Goal: Task Accomplishment & Management: Use online tool/utility

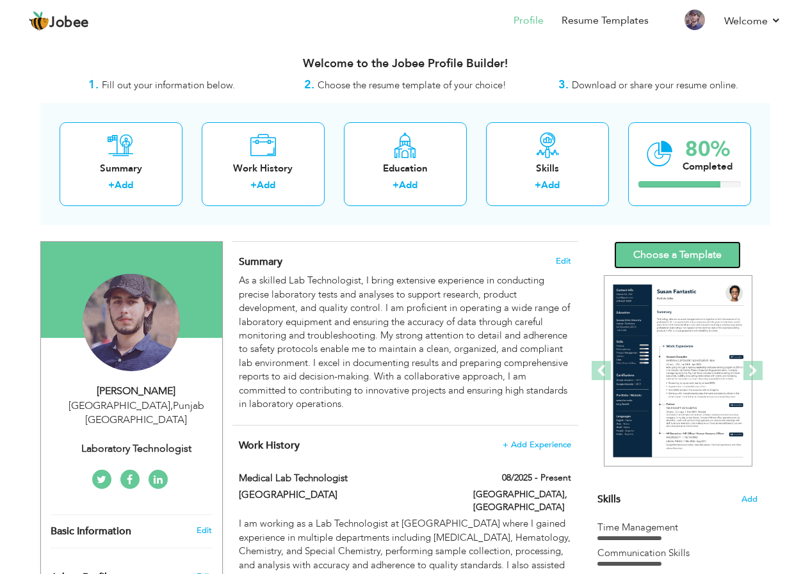
click at [694, 258] on link "Choose a Template" at bounding box center [677, 255] width 127 height 28
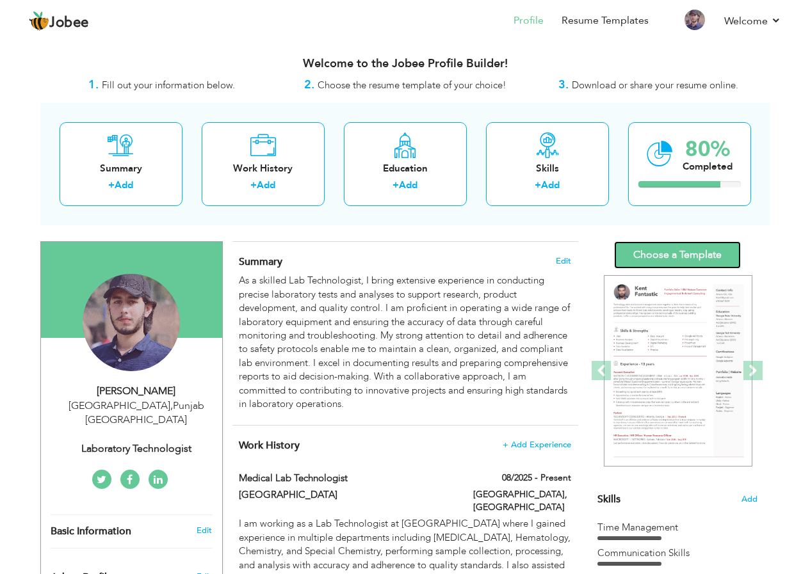
click at [693, 251] on link "Choose a Template" at bounding box center [677, 255] width 127 height 28
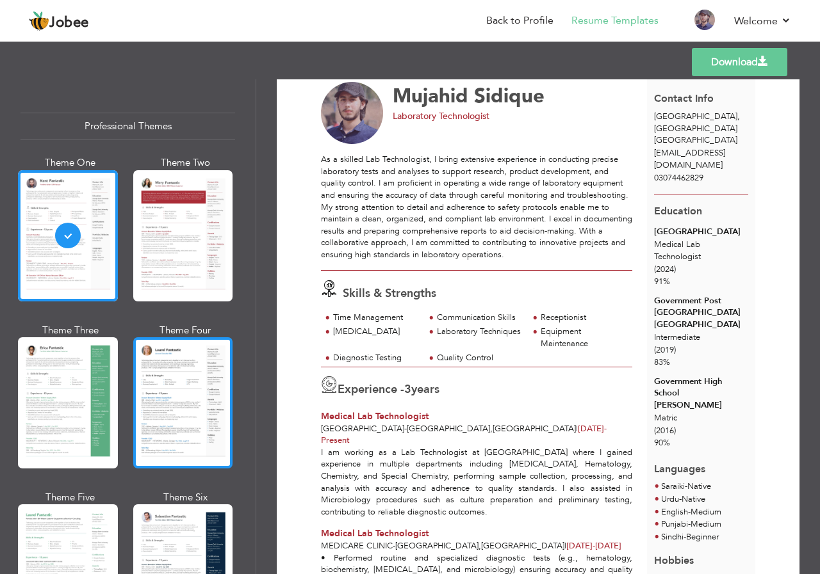
click at [211, 394] on div at bounding box center [183, 402] width 100 height 131
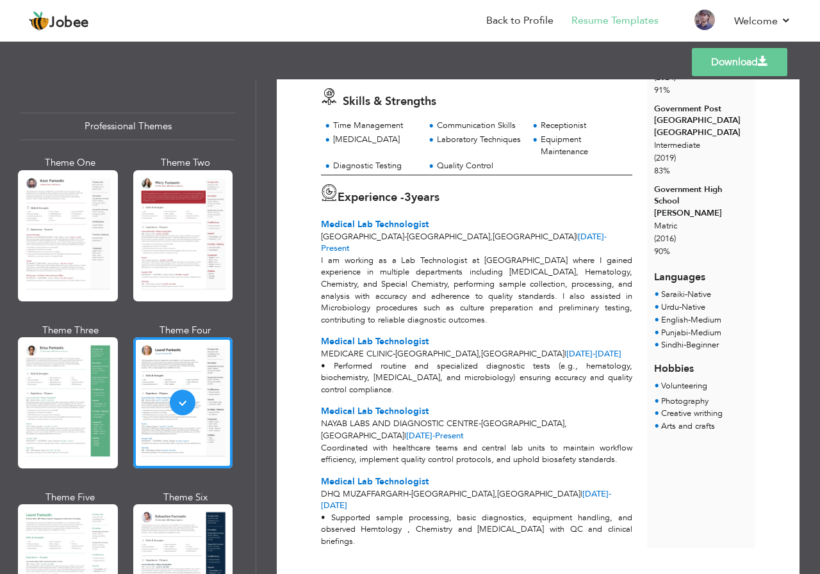
scroll to position [38, 0]
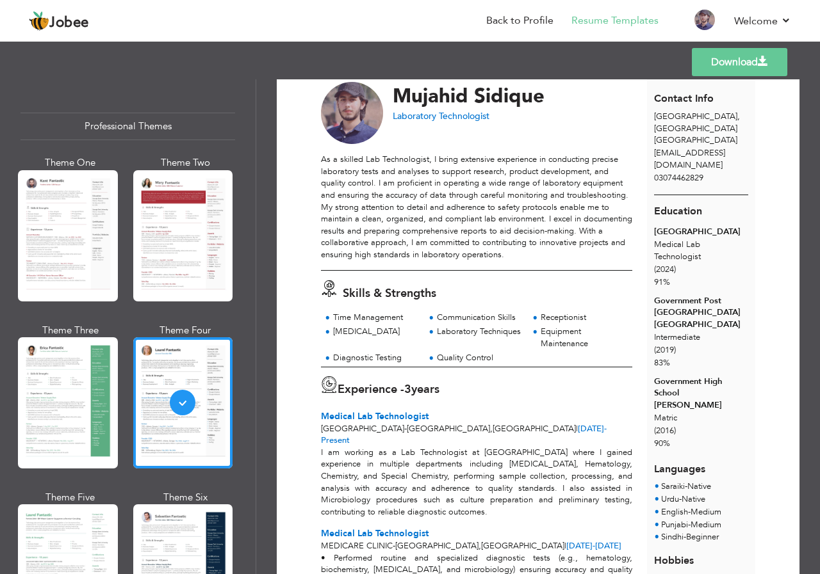
click at [761, 51] on link "Download" at bounding box center [738, 62] width 95 height 28
click at [812, 133] on div "Download Mujahid Sidique Laboratory Technologist Skills & Strengths 3" at bounding box center [537, 326] width 563 height 495
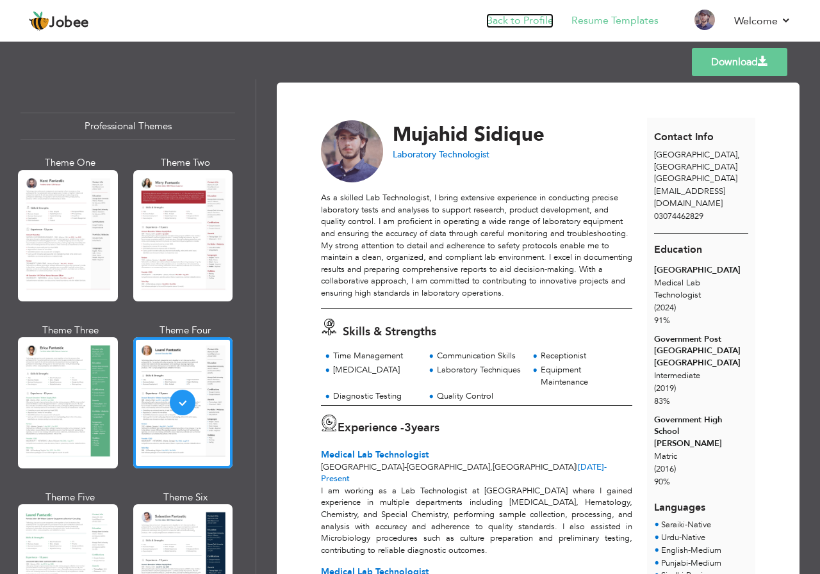
click at [515, 22] on link "Back to Profile" at bounding box center [519, 20] width 67 height 15
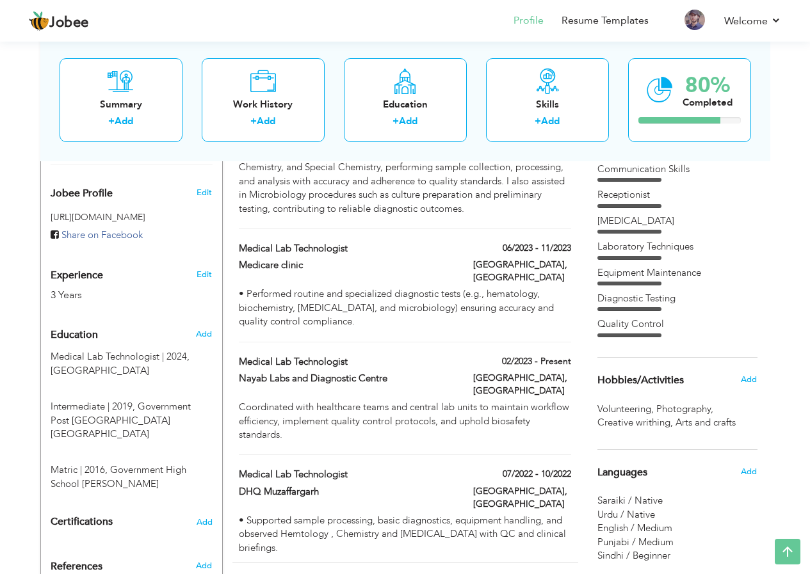
scroll to position [492, 0]
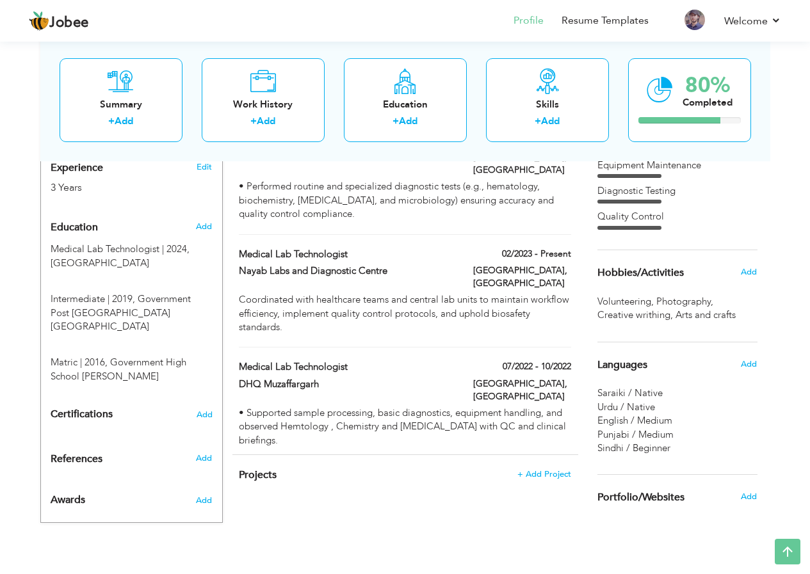
click at [656, 316] on span "Creative writhing ," at bounding box center [636, 315] width 78 height 13
click at [752, 275] on span "Add" at bounding box center [748, 272] width 17 height 12
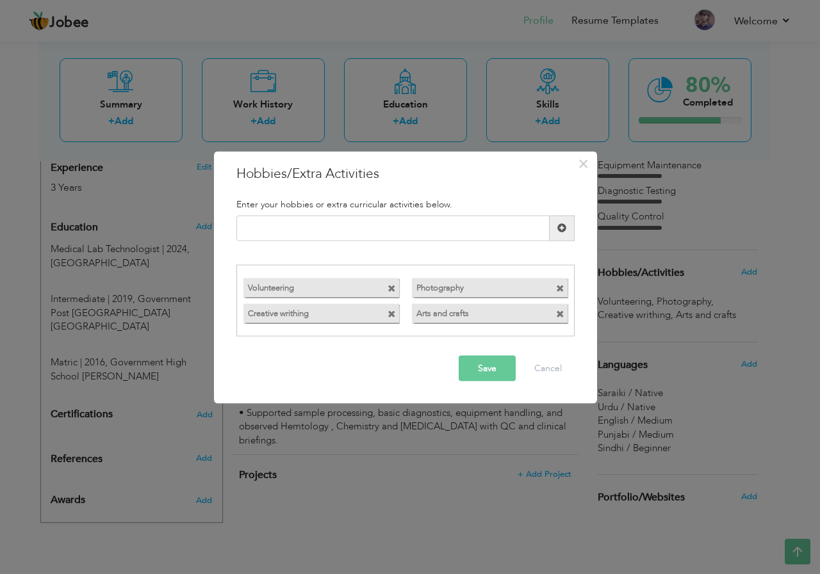
click at [298, 314] on label "Creative writhing" at bounding box center [309, 312] width 133 height 16
click at [393, 312] on span at bounding box center [391, 315] width 8 height 8
click at [563, 227] on span at bounding box center [561, 227] width 9 height 9
type input "Creative writing"
click at [557, 229] on span at bounding box center [561, 227] width 9 height 9
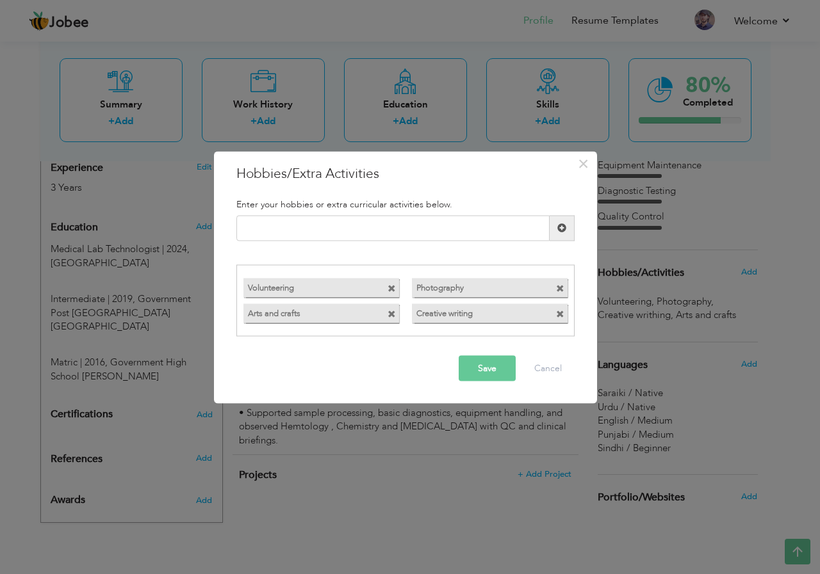
click at [490, 365] on button "Save" at bounding box center [486, 369] width 57 height 26
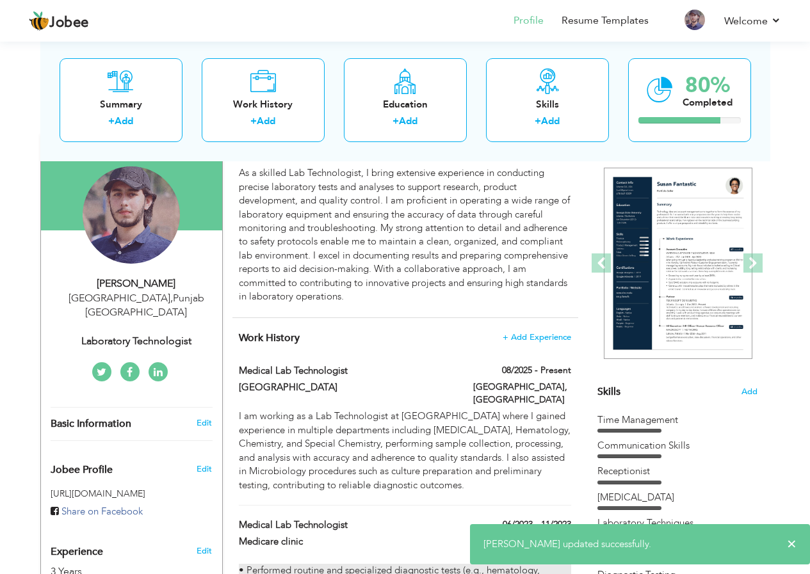
scroll to position [0, 0]
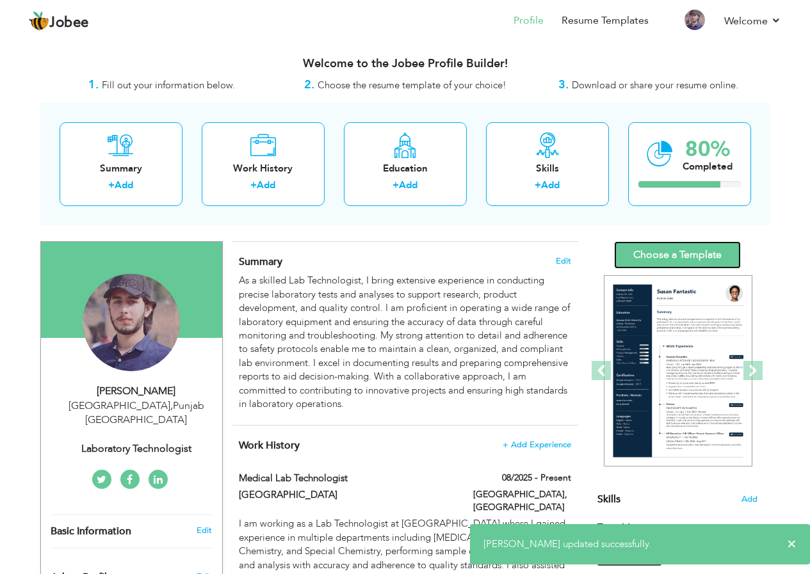
click at [695, 255] on link "Choose a Template" at bounding box center [677, 255] width 127 height 28
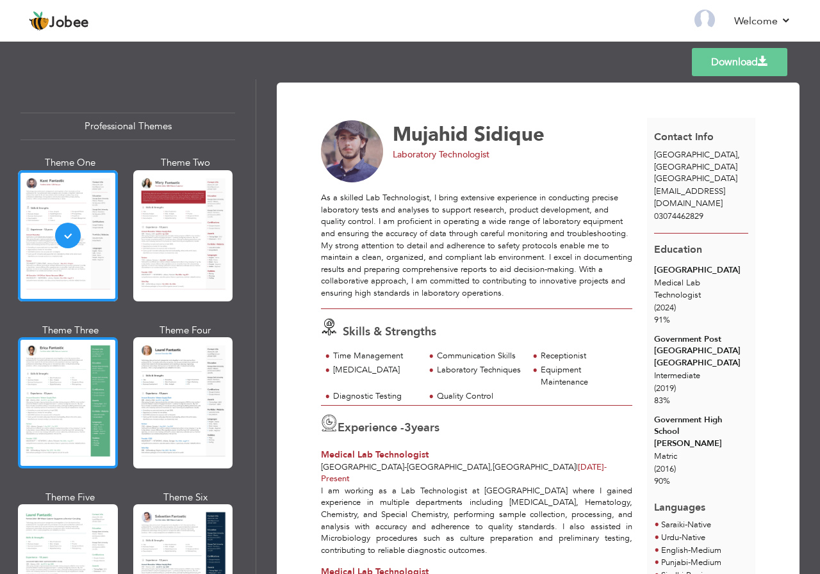
click at [72, 399] on div at bounding box center [68, 402] width 100 height 131
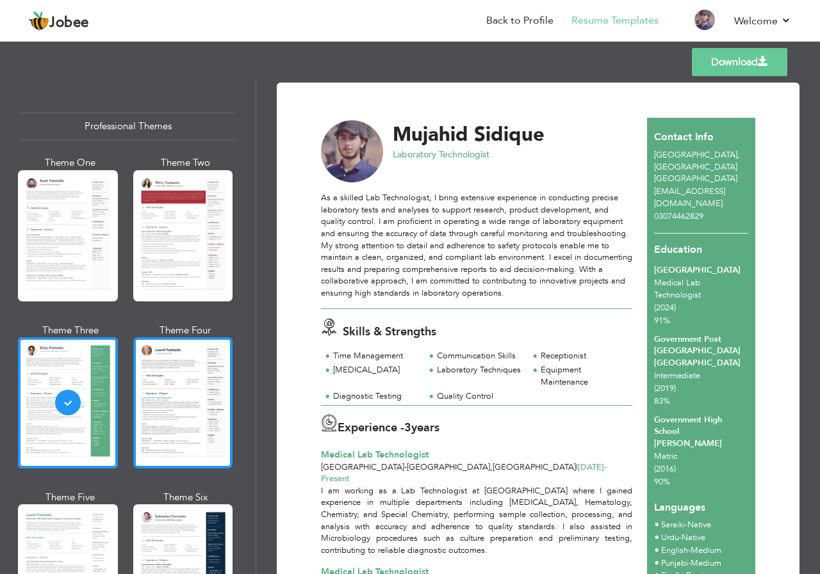
click at [149, 394] on div at bounding box center [183, 402] width 100 height 131
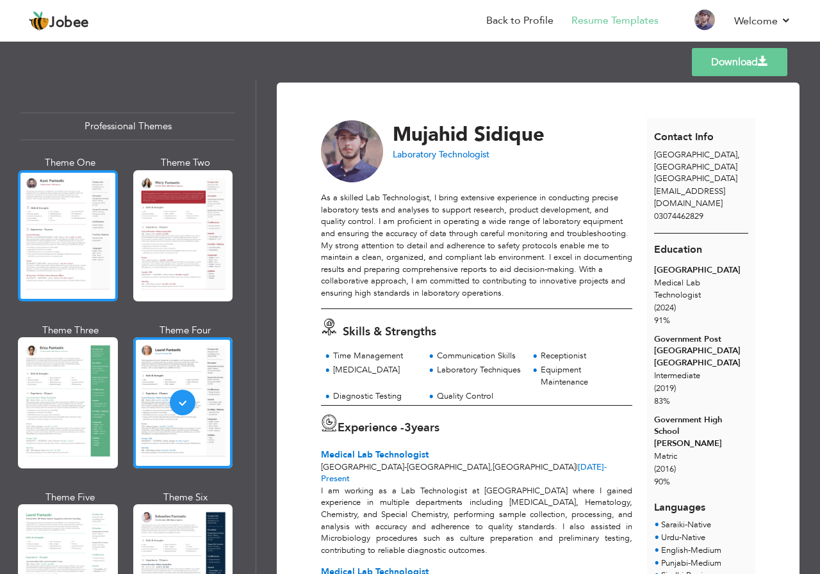
click at [43, 232] on div at bounding box center [68, 235] width 100 height 131
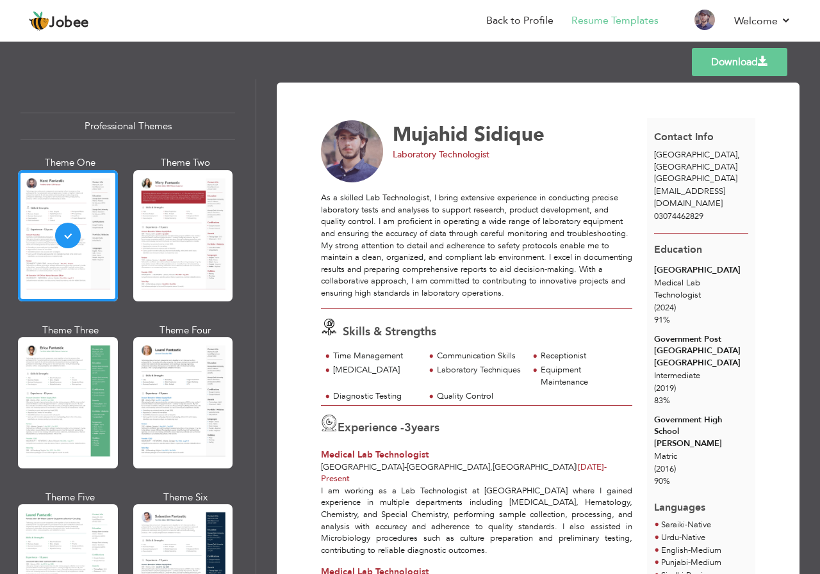
click at [698, 50] on link "Download" at bounding box center [738, 62] width 95 height 28
